Goal: Transaction & Acquisition: Book appointment/travel/reservation

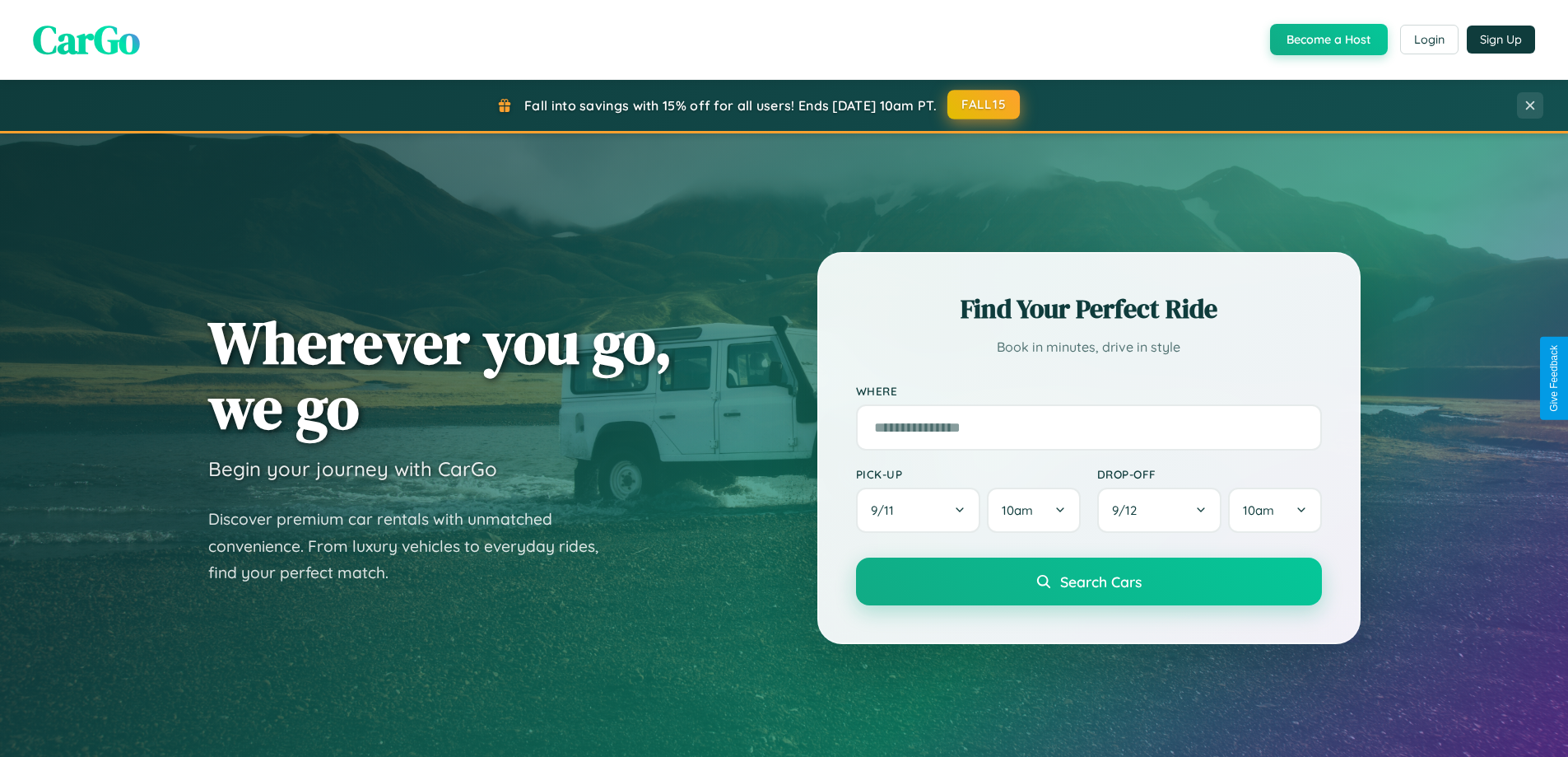
click at [984, 105] on button "FALL15" at bounding box center [984, 105] width 72 height 30
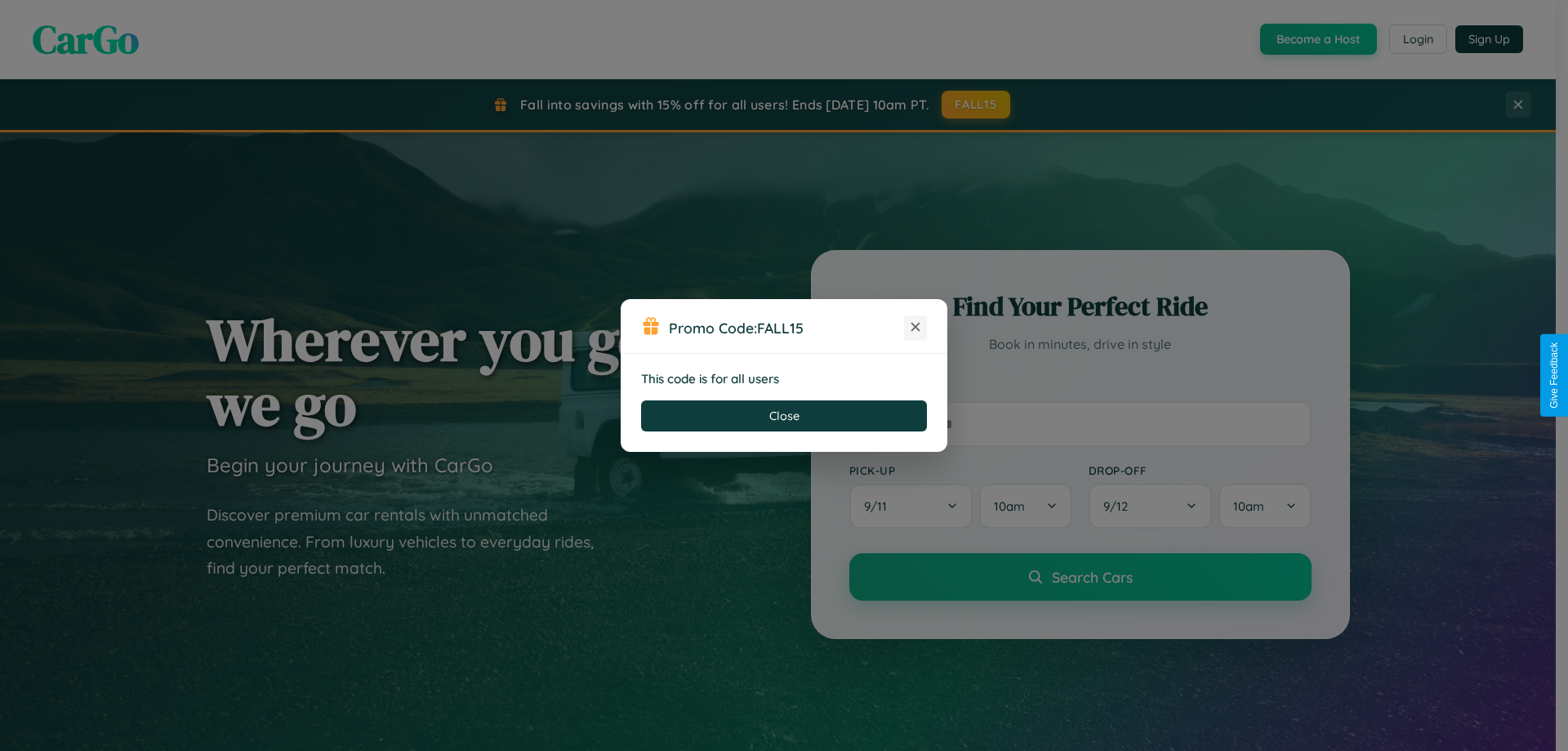
click at [916, 328] on icon at bounding box center [916, 327] width 16 height 17
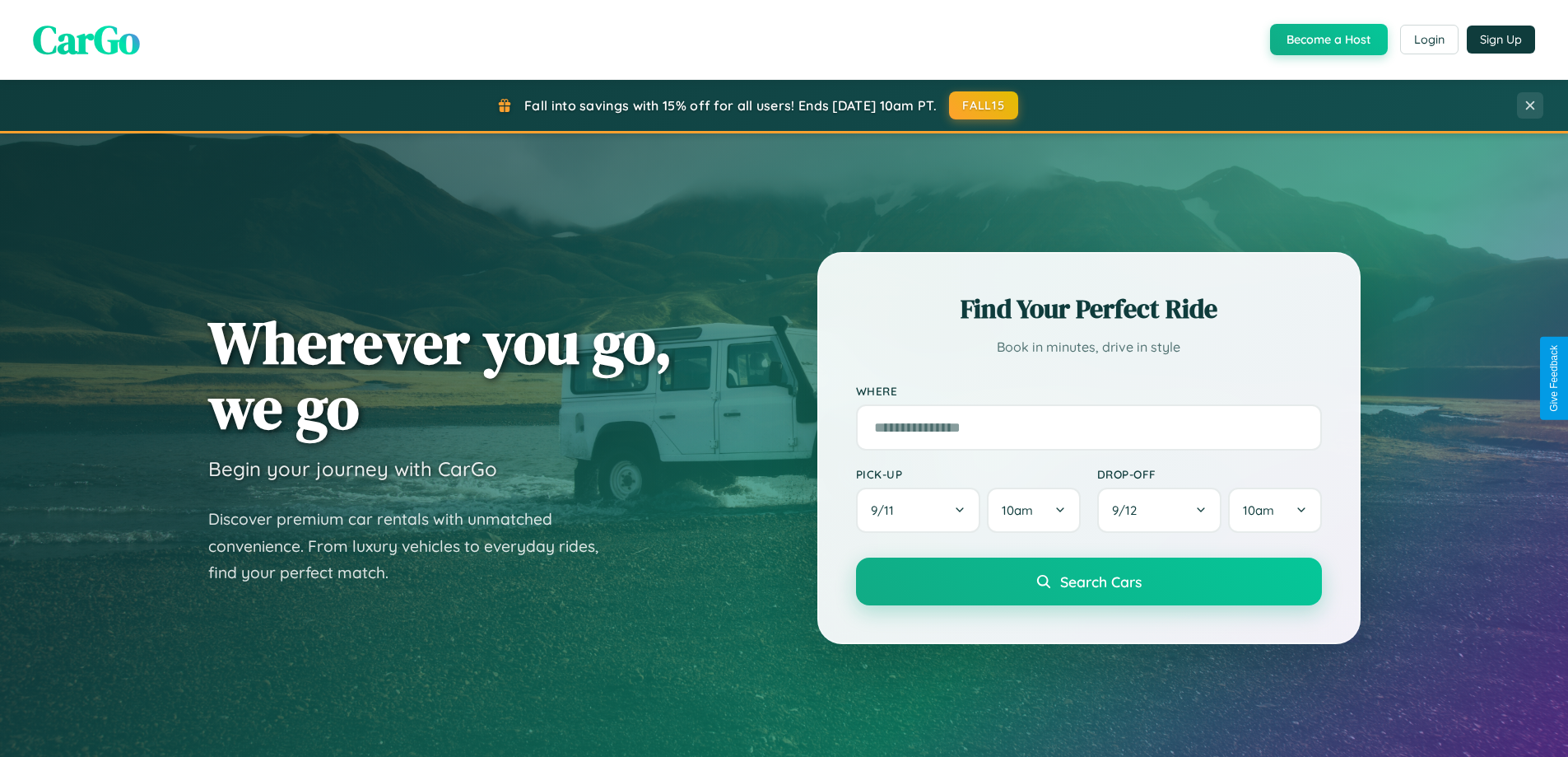
scroll to position [2647, 0]
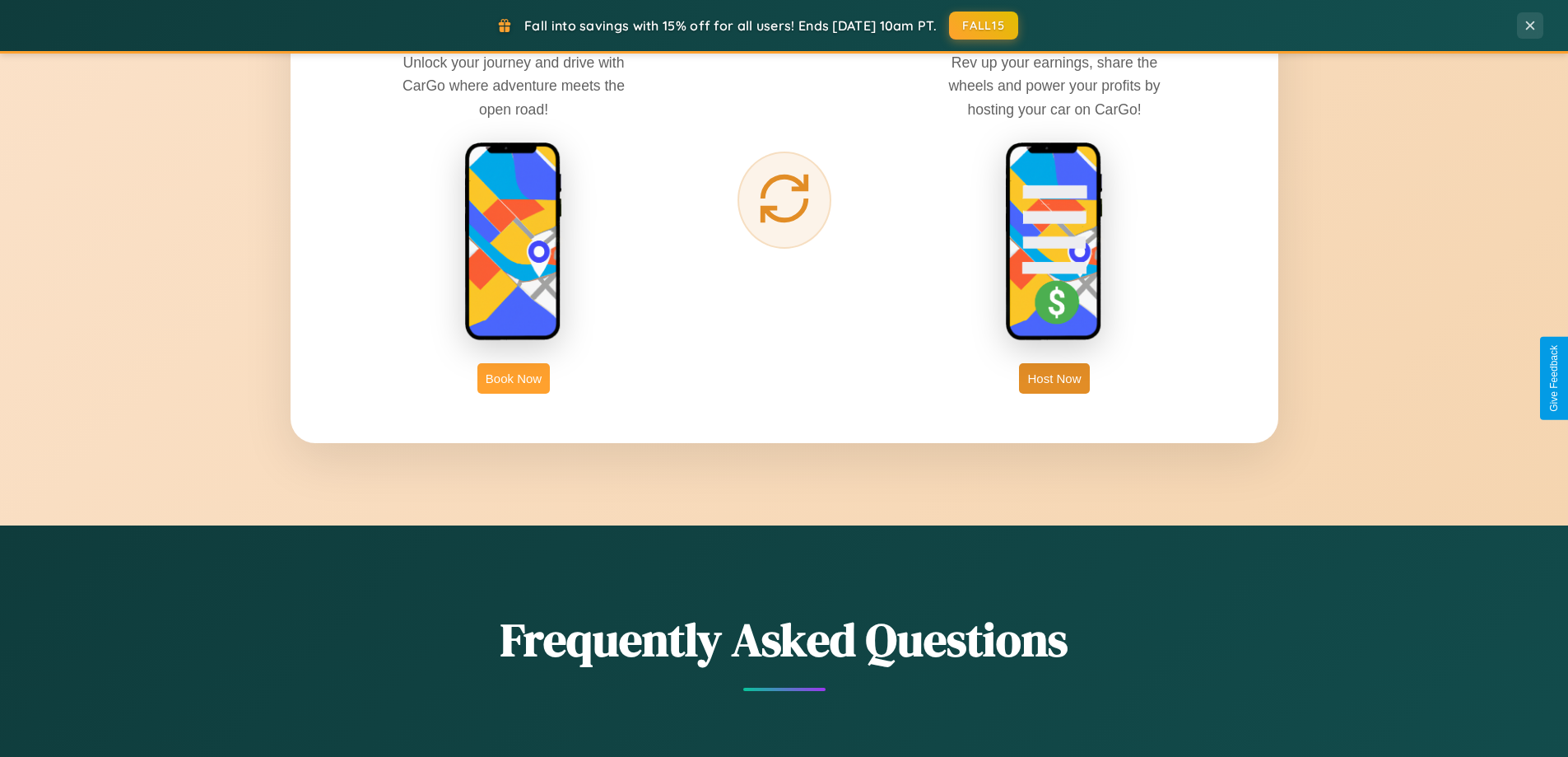
click at [514, 378] on button "Book Now" at bounding box center [513, 378] width 72 height 31
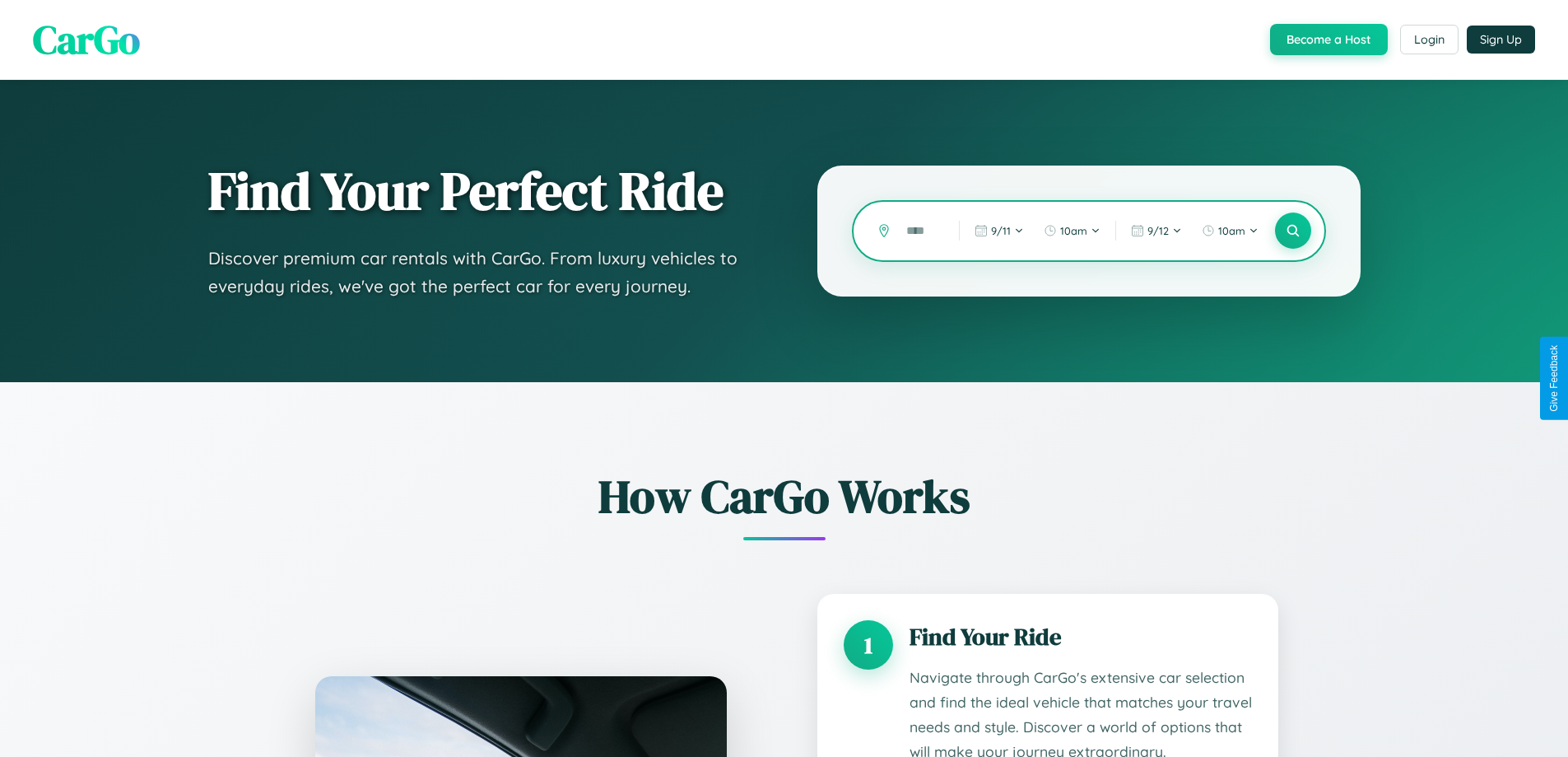
click at [920, 230] on input "text" at bounding box center [920, 230] width 44 height 29
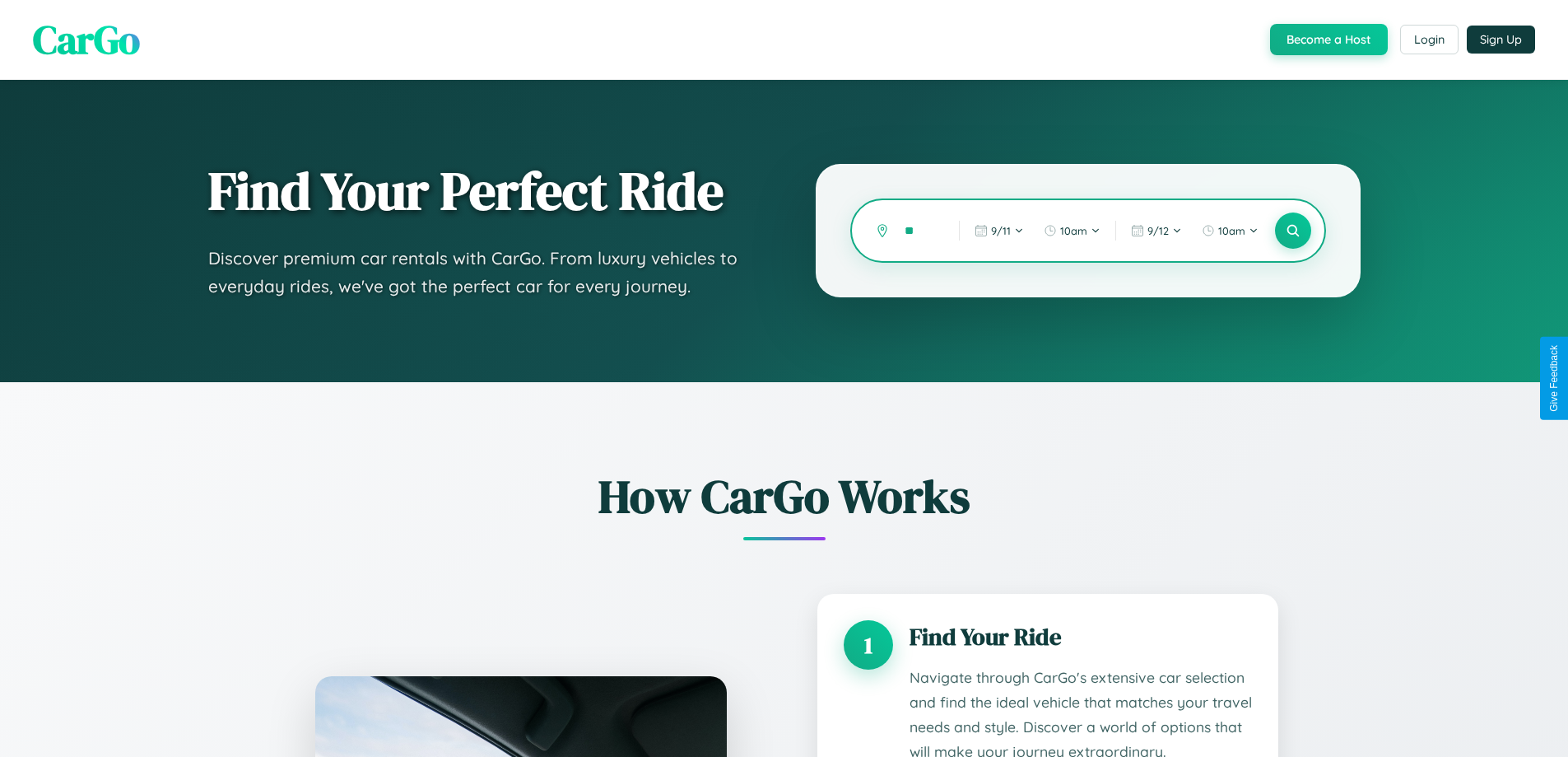
type input "*"
type input "******"
click at [1293, 230] on icon at bounding box center [1293, 230] width 16 height 16
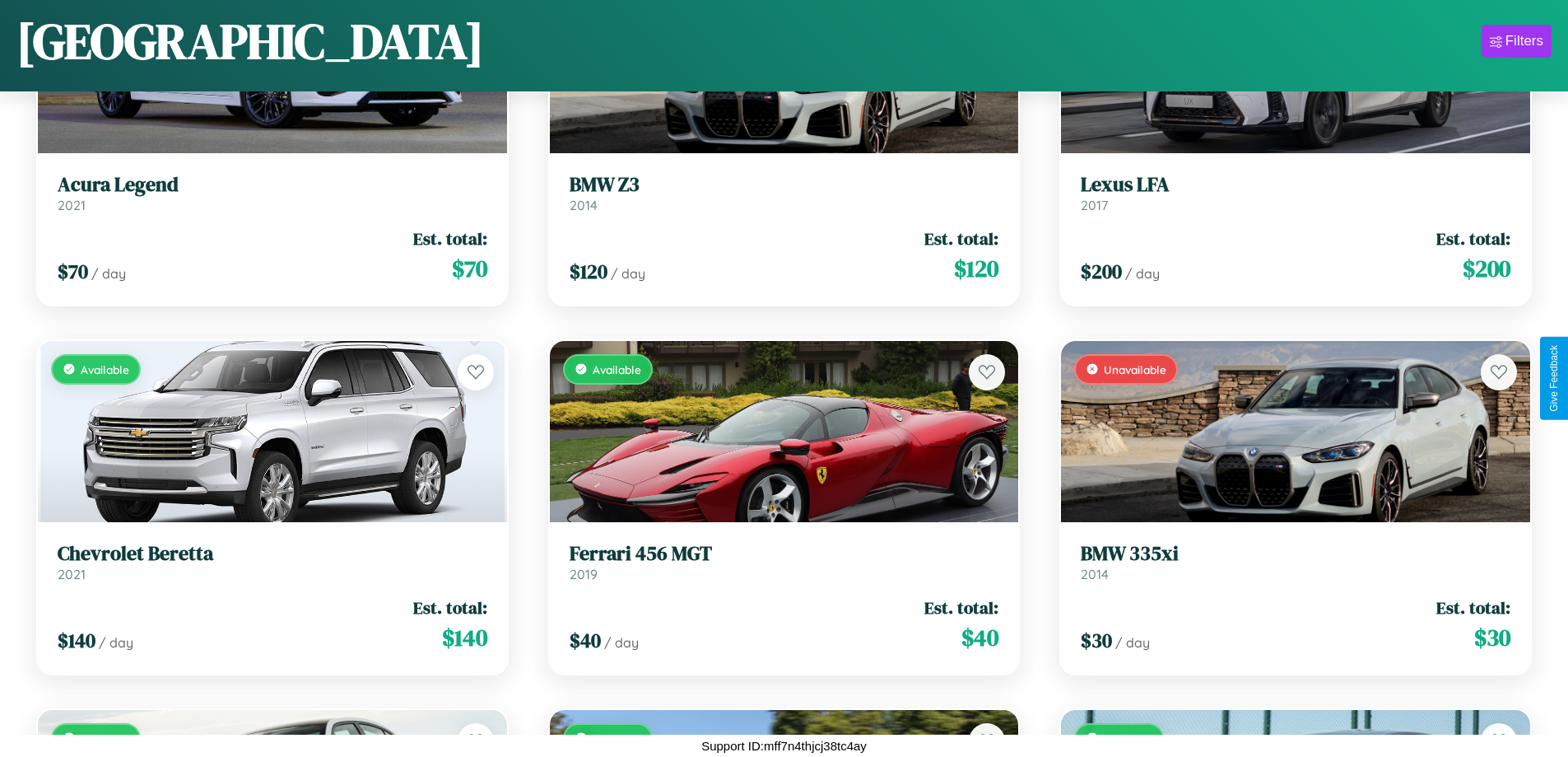
scroll to position [9453, 0]
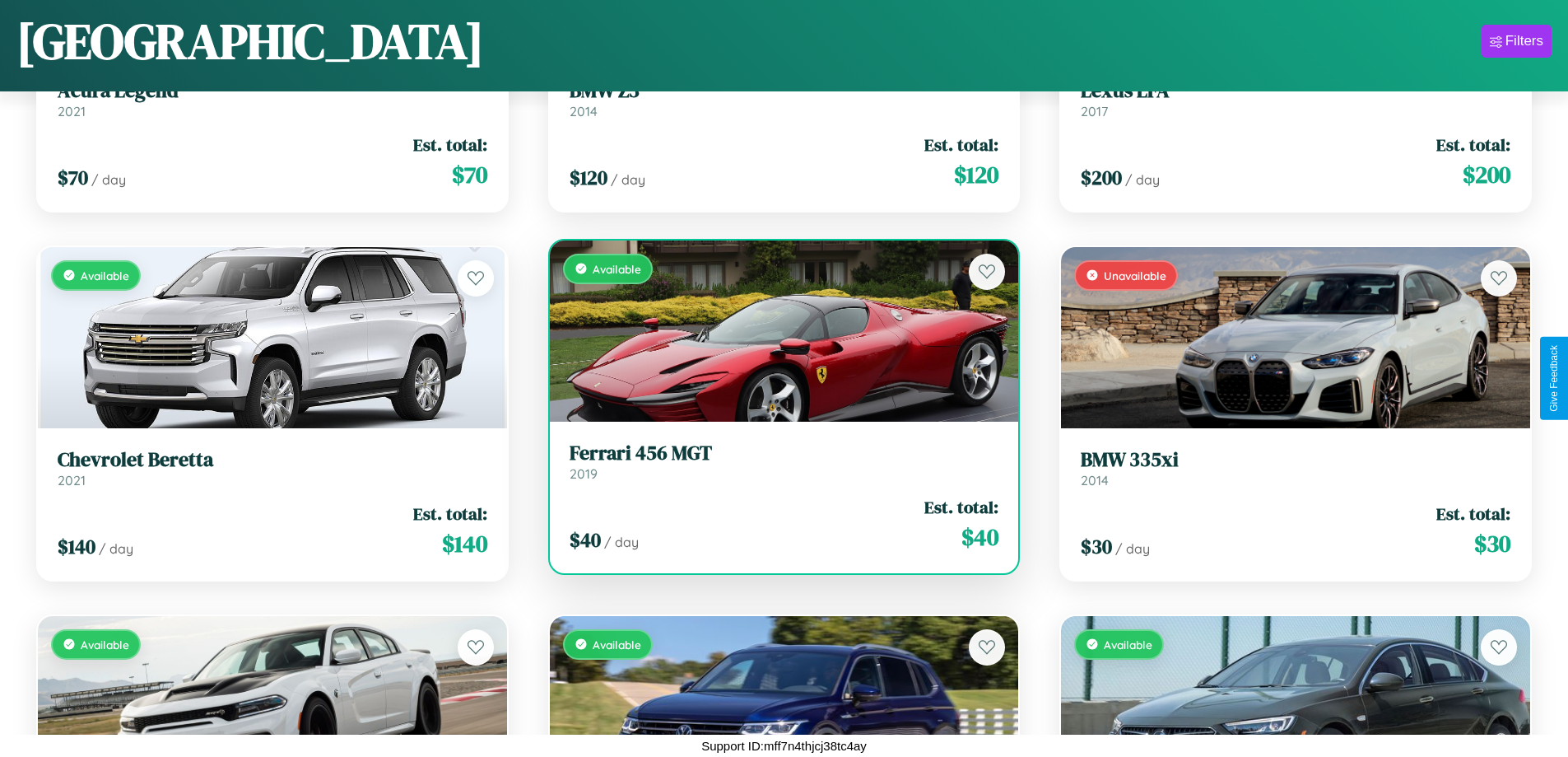
click at [777, 468] on link "Ferrari 456 MGT 2019" at bounding box center [784, 462] width 430 height 41
